Goal: Task Accomplishment & Management: Use online tool/utility

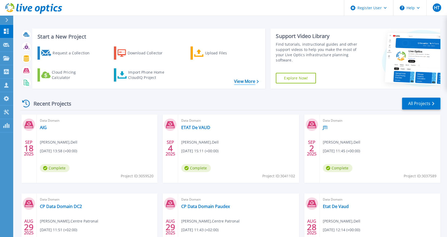
click at [253, 80] on link "View More" at bounding box center [246, 81] width 25 height 5
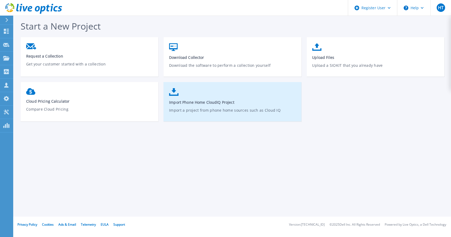
click at [238, 107] on p "Import a project from phone home sources such as Cloud IQ" at bounding box center [232, 113] width 127 height 12
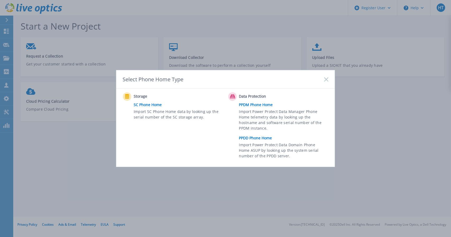
click at [258, 138] on link "PPDD Phone Home" at bounding box center [285, 138] width 92 height 8
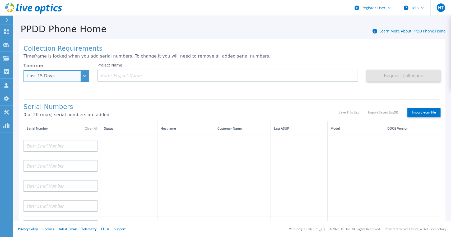
click at [84, 76] on div "Last 15 Days" at bounding box center [55, 76] width 65 height 12
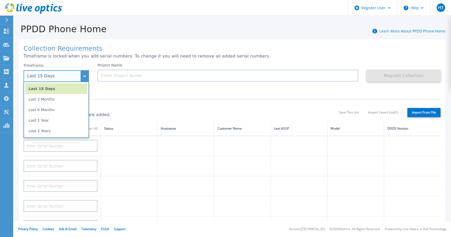
click at [84, 76] on div "Last 15 Days" at bounding box center [55, 76] width 65 height 12
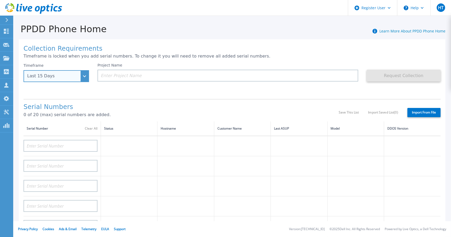
click at [84, 76] on div "Last 15 Days" at bounding box center [55, 76] width 65 height 12
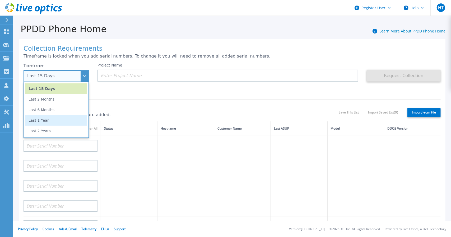
click at [44, 119] on li "Last 1 Year" at bounding box center [56, 120] width 62 height 11
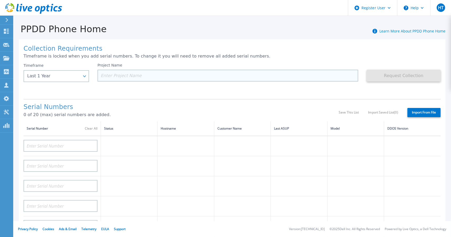
click at [119, 73] on input at bounding box center [227, 76] width 261 height 12
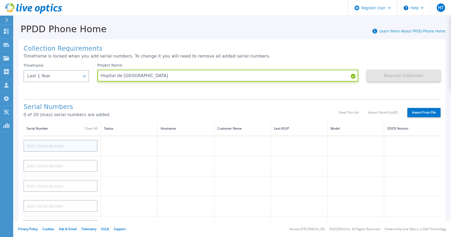
type input "Hopital de Fribourg"
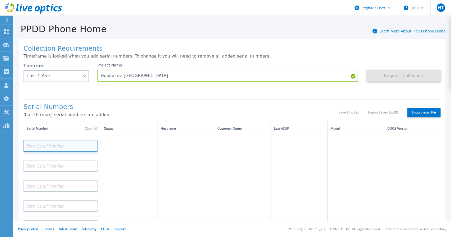
click at [55, 144] on input at bounding box center [60, 146] width 74 height 12
paste input "CRK00232019031"
type input "CRK00232019031"
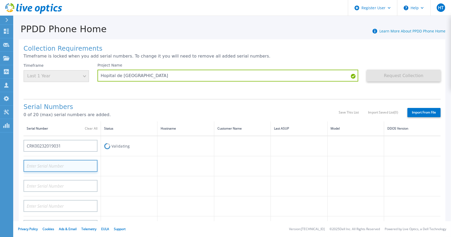
click at [66, 164] on input at bounding box center [60, 166] width 74 height 12
click at [56, 166] on input at bounding box center [60, 166] width 74 height 12
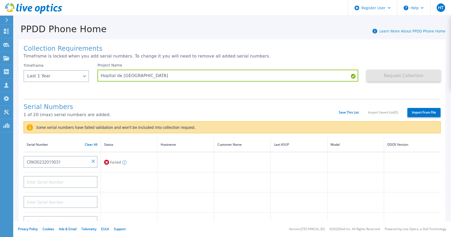
click at [0, 195] on div "Dashboard Dashboard Request Capture Request Capture Projects Projects Search Pr…" at bounding box center [6, 131] width 13 height 213
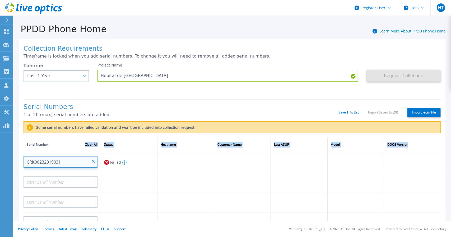
click at [62, 161] on input "CRK00232019031" at bounding box center [60, 162] width 74 height 12
drag, startPoint x: 61, startPoint y: 161, endPoint x: 23, endPoint y: 162, distance: 37.8
click at [23, 162] on div "Collection Requirements Timeframe is locked when you add serial numbers. To cha…" at bounding box center [232, 196] width 426 height 315
